Goal: Transaction & Acquisition: Purchase product/service

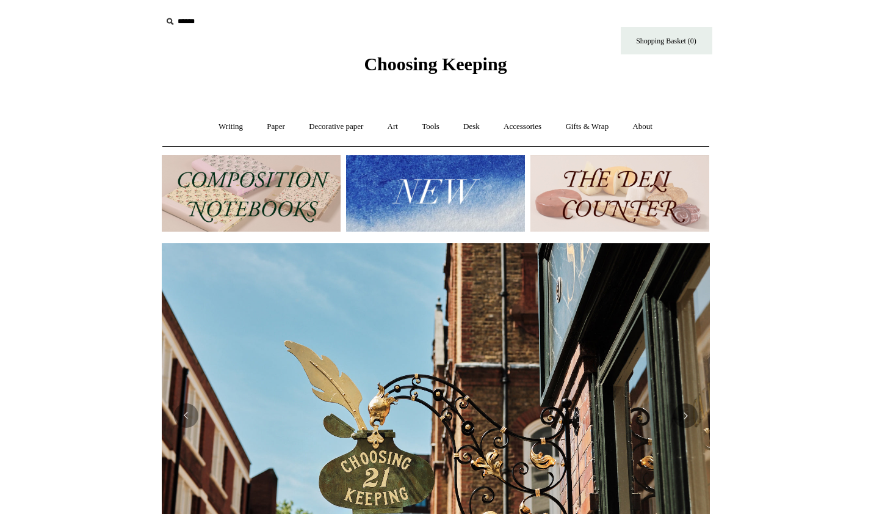
scroll to position [0, 548]
click at [234, 127] on link "Writing +" at bounding box center [231, 127] width 46 height 32
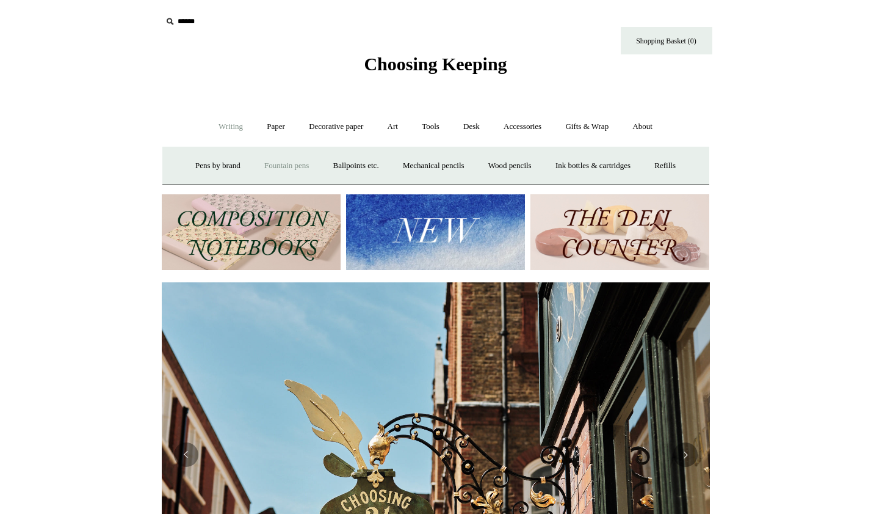
click at [284, 160] on link "Fountain pens +" at bounding box center [286, 166] width 67 height 32
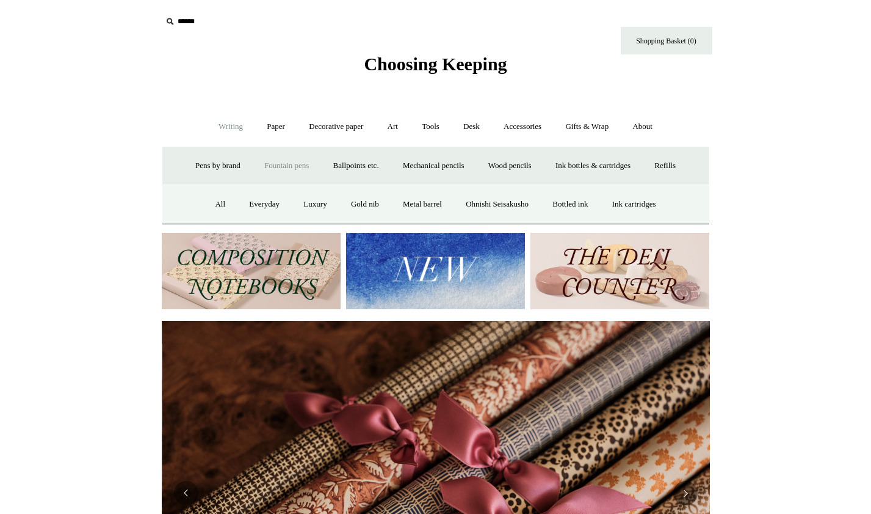
scroll to position [0, 1097]
click at [219, 200] on link "All" at bounding box center [220, 204] width 32 height 32
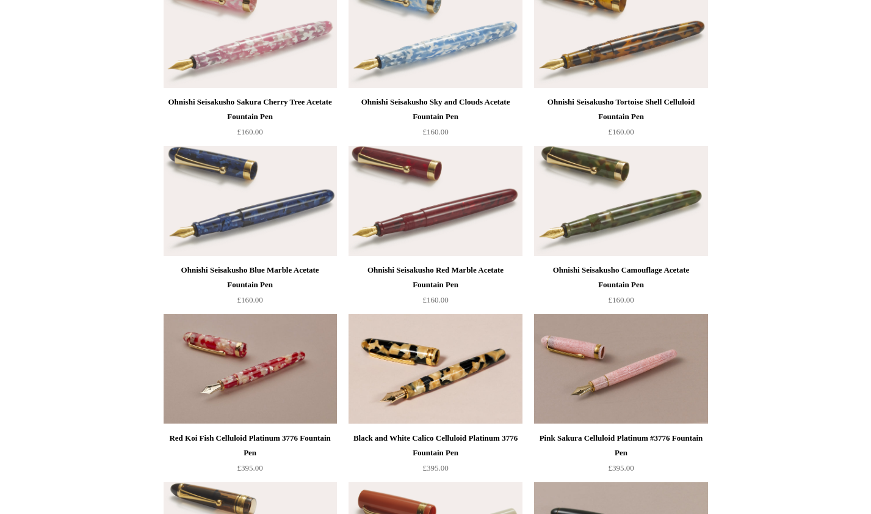
scroll to position [2626, 0]
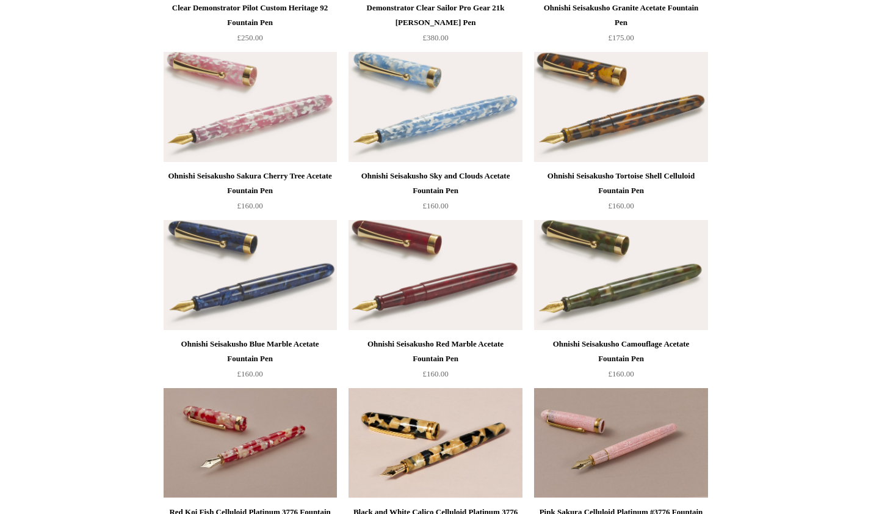
click at [431, 138] on img at bounding box center [435, 107] width 173 height 110
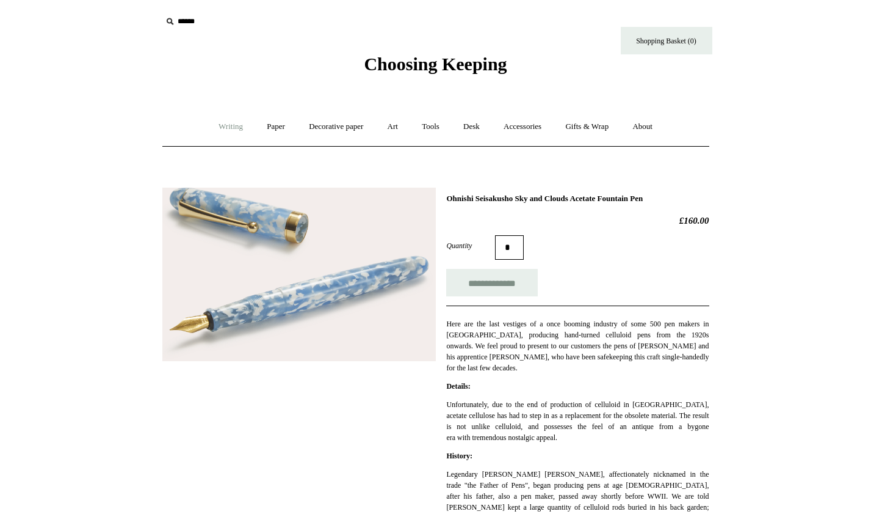
click at [224, 129] on link "Writing +" at bounding box center [231, 127] width 46 height 32
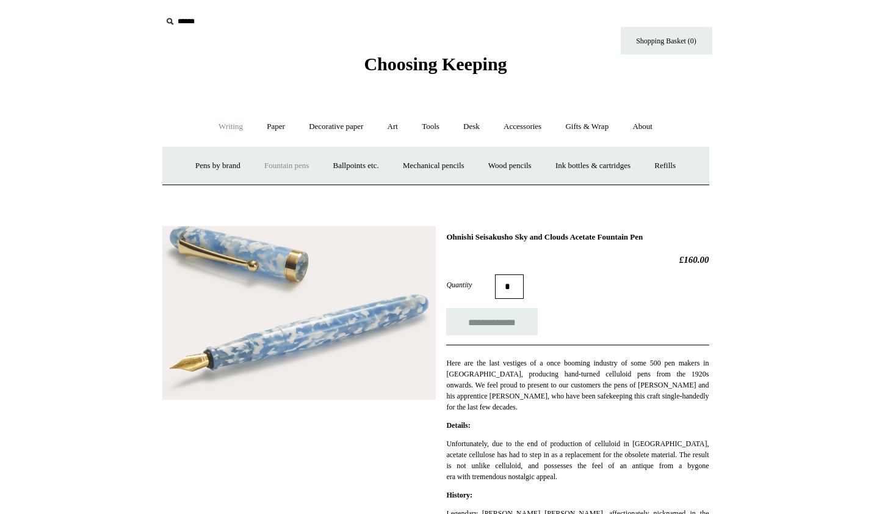
click at [274, 165] on link "Fountain pens +" at bounding box center [286, 166] width 67 height 32
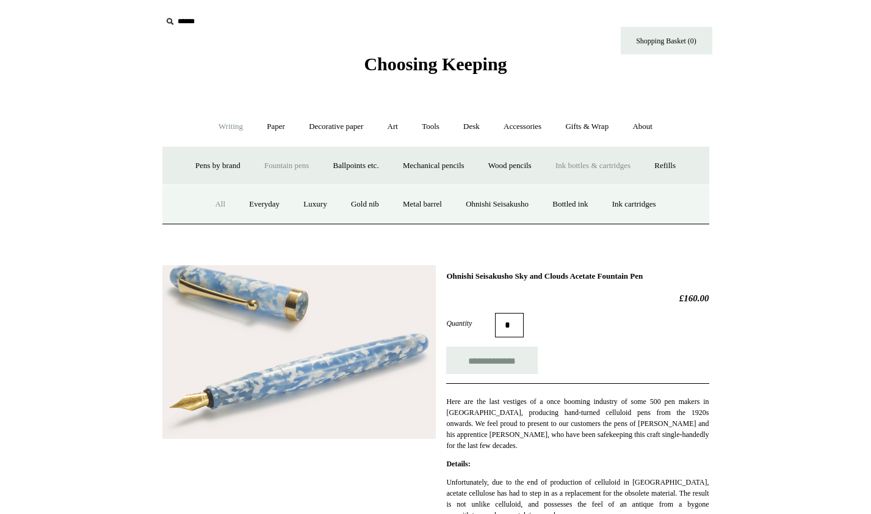
click at [611, 162] on link "Ink bottles & cartridges +" at bounding box center [593, 166] width 97 height 32
click at [594, 165] on link "Ink bottles & cartridges -" at bounding box center [593, 166] width 97 height 32
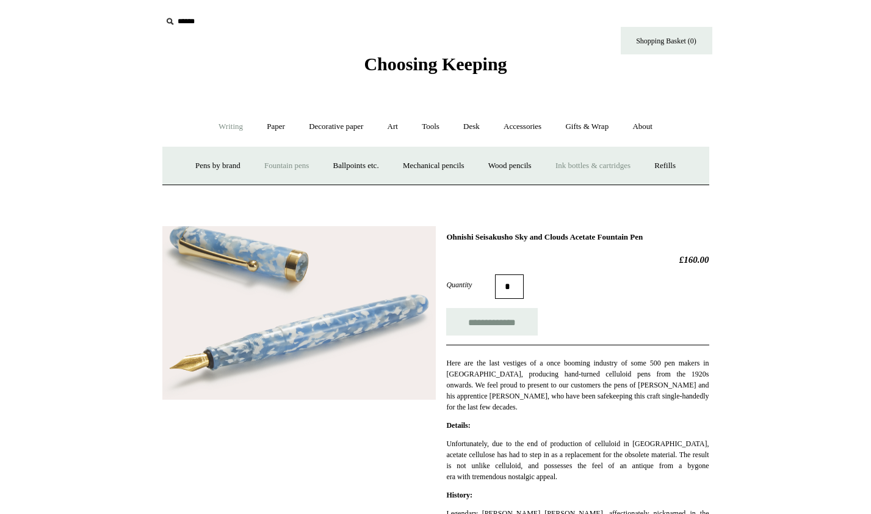
click at [631, 176] on link "Ink bottles & cartridges +" at bounding box center [593, 166] width 97 height 32
